Goal: Obtain resource: Download file/media

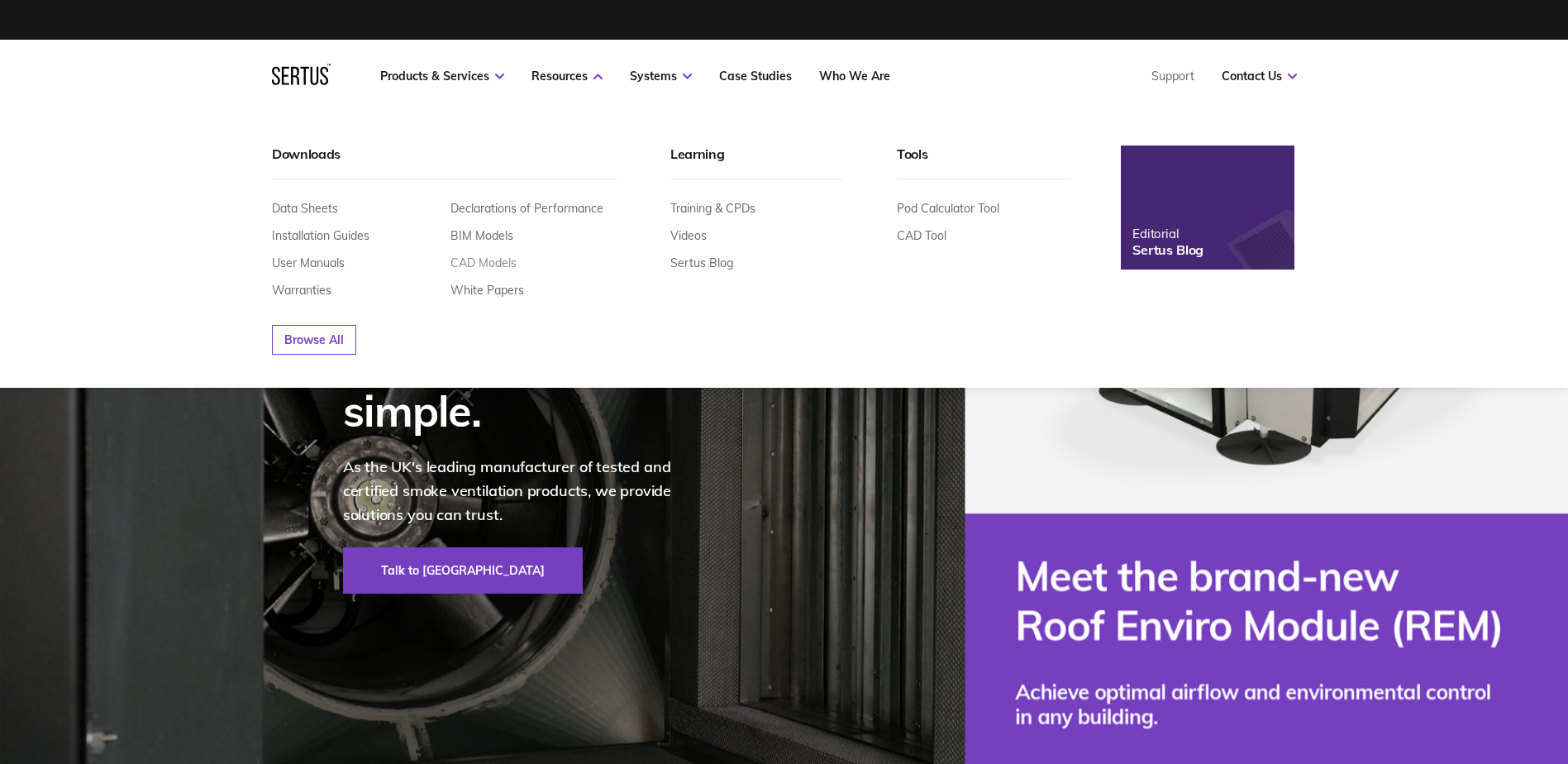
click at [480, 256] on link "CAD Models" at bounding box center [484, 263] width 66 height 15
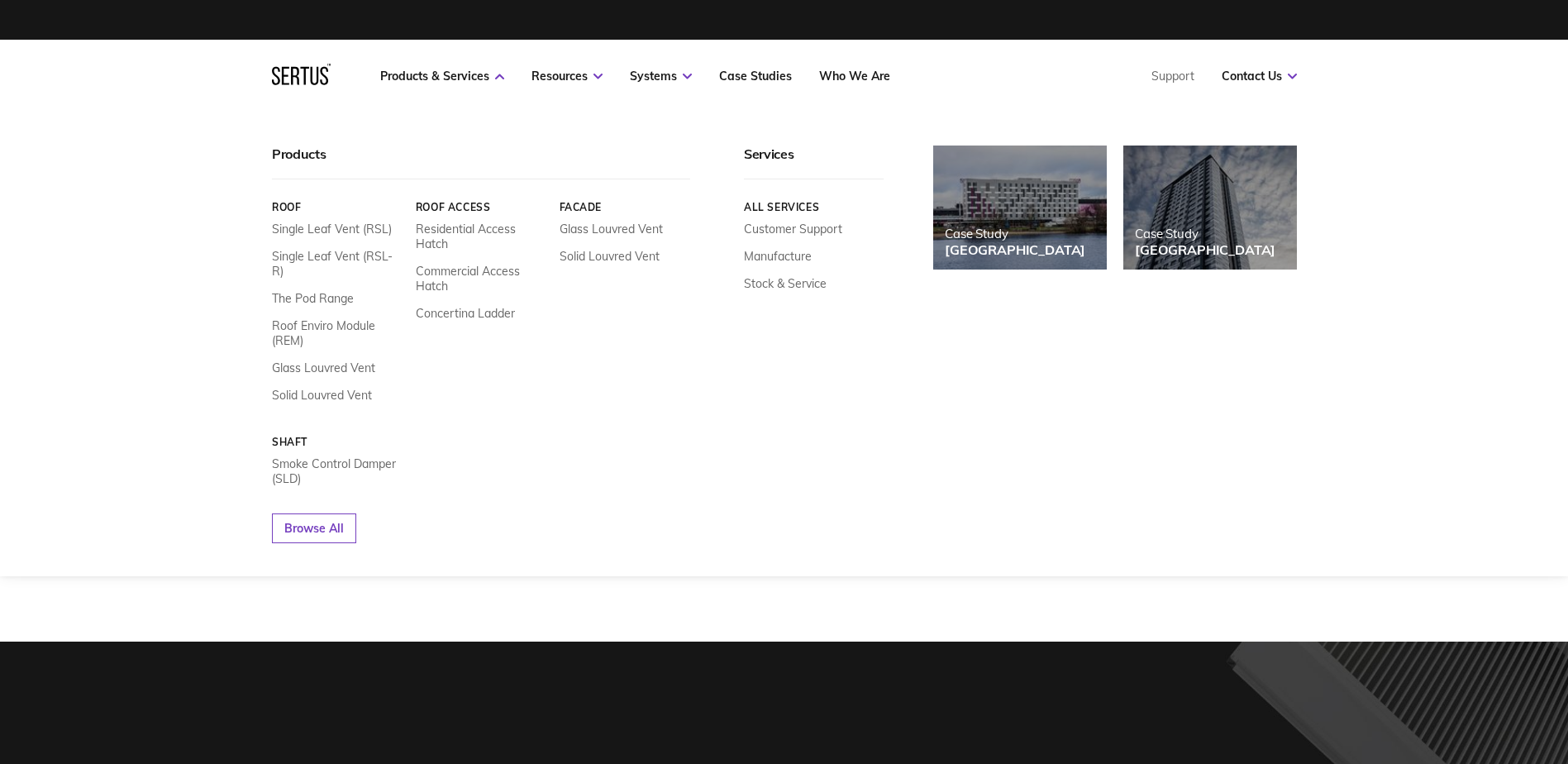
click at [898, 350] on div "Products Roof Single Leaf Vent (RSL) Single Leaf Vent (RSL-R) The Pod Range Roo…" at bounding box center [785, 344] width 1025 height 398
